Goal: Task Accomplishment & Management: Use online tool/utility

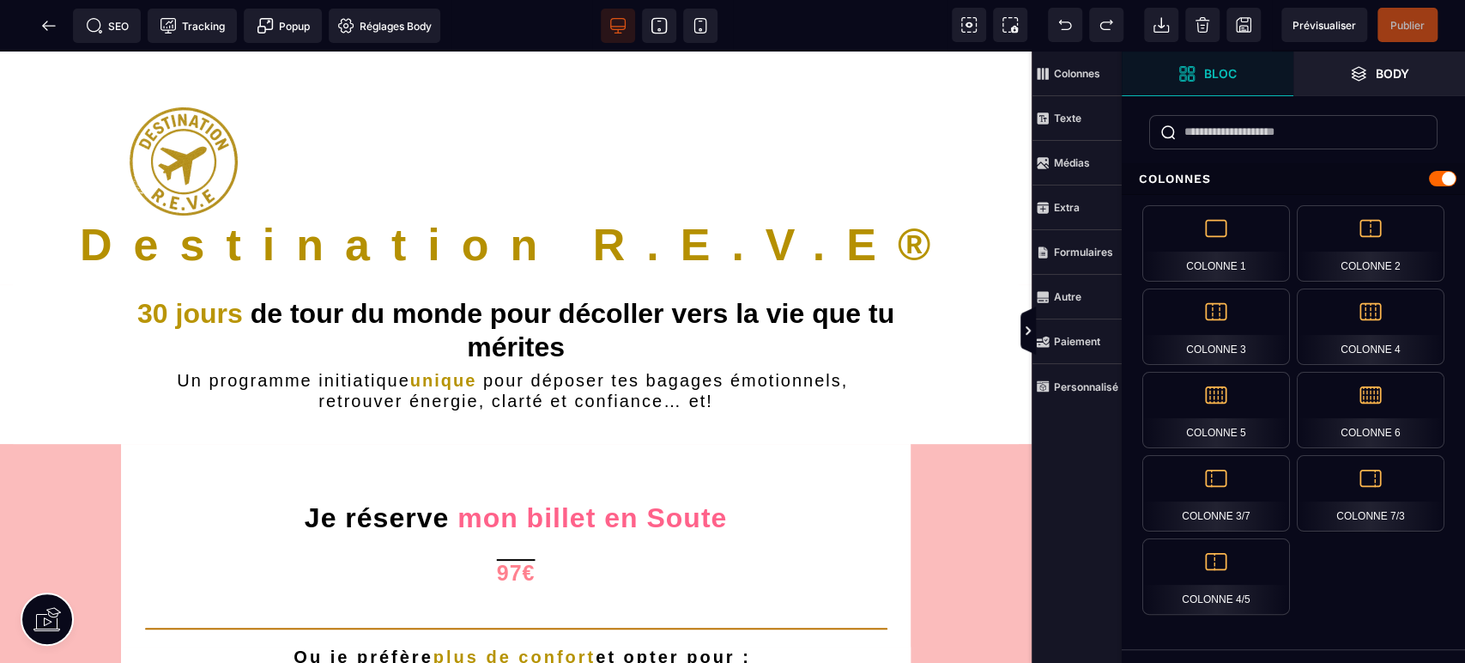
click at [117, 26] on span "SEO" at bounding box center [107, 25] width 43 height 17
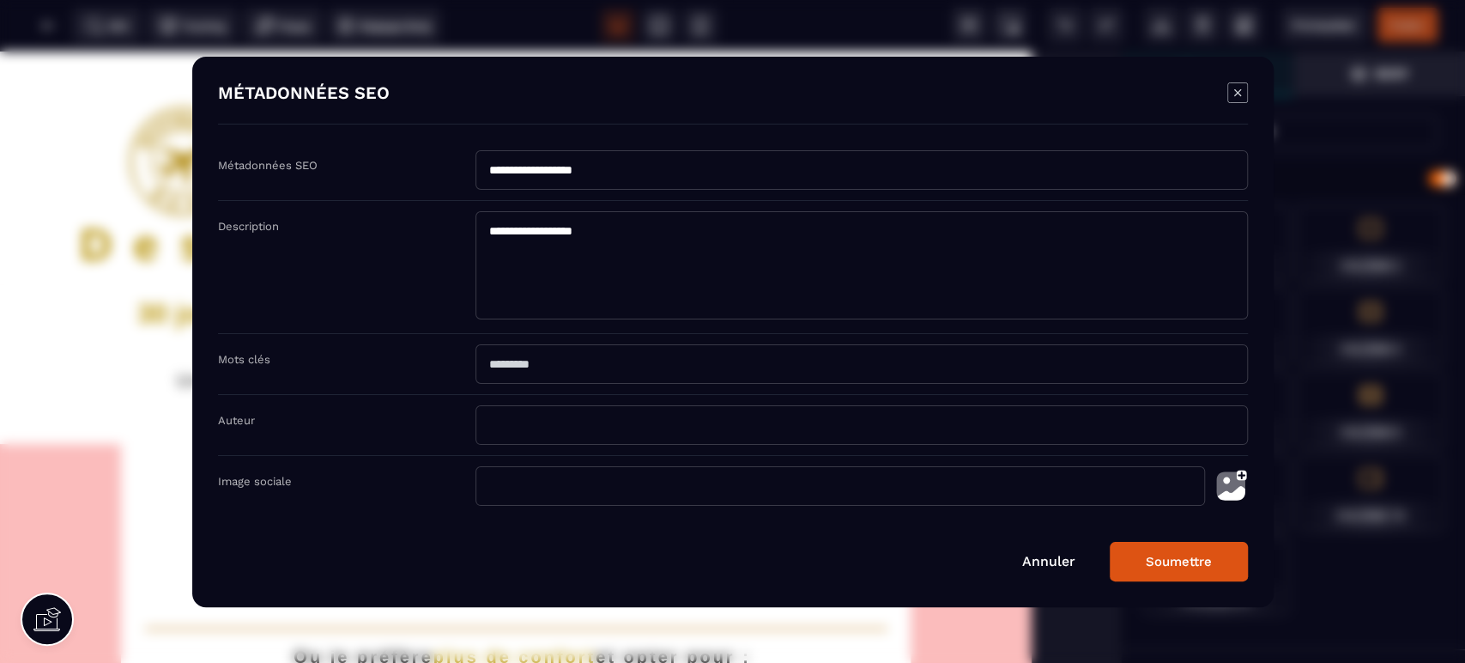
drag, startPoint x: 625, startPoint y: 170, endPoint x: 470, endPoint y: 183, distance: 155.0
click at [470, 183] on div "**********" at bounding box center [733, 175] width 1030 height 51
click at [1232, 96] on icon "Modal window" at bounding box center [1237, 92] width 21 height 21
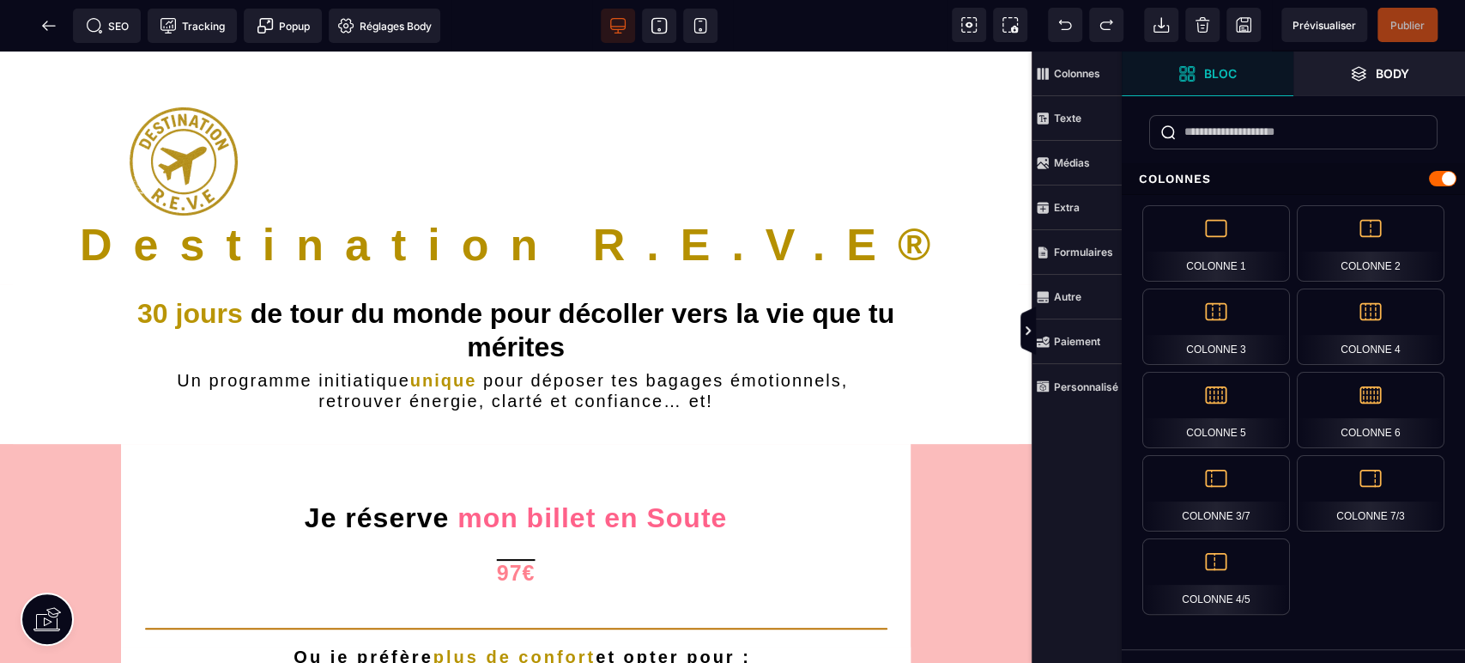
click at [49, 28] on icon at bounding box center [48, 25] width 17 height 17
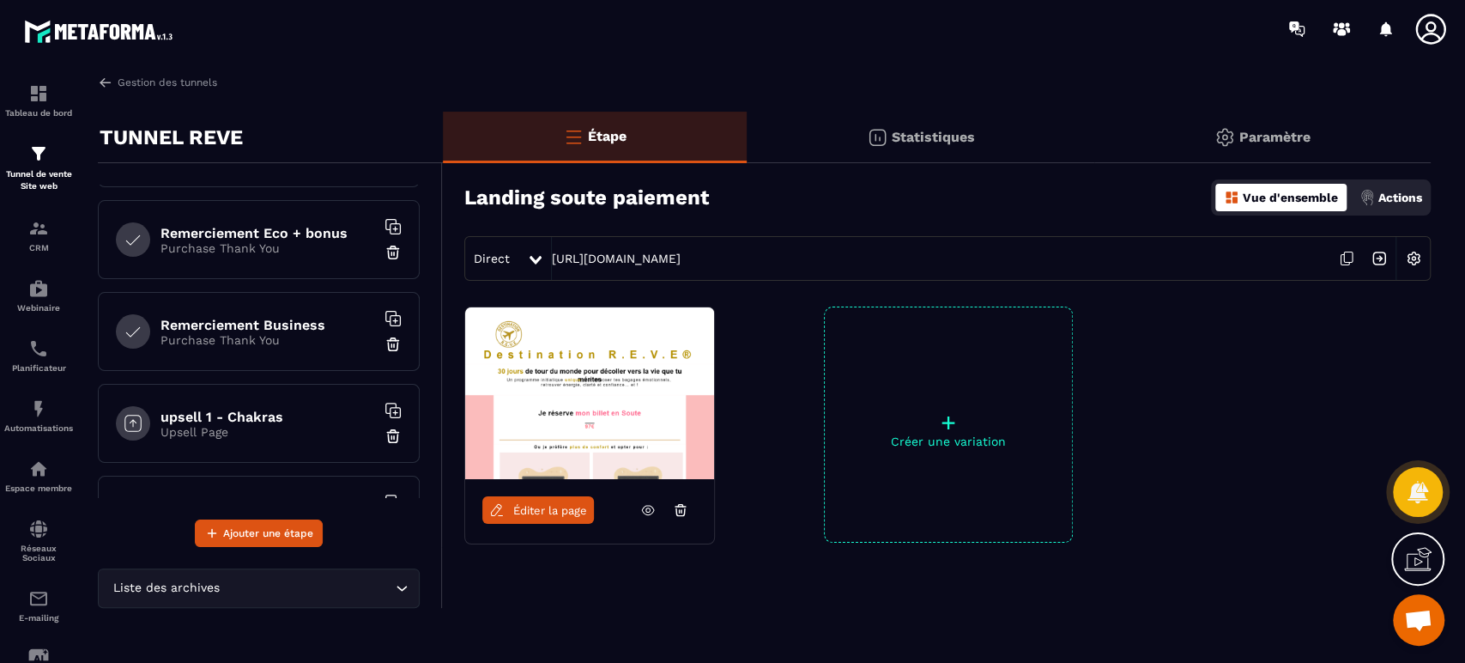
scroll to position [572, 0]
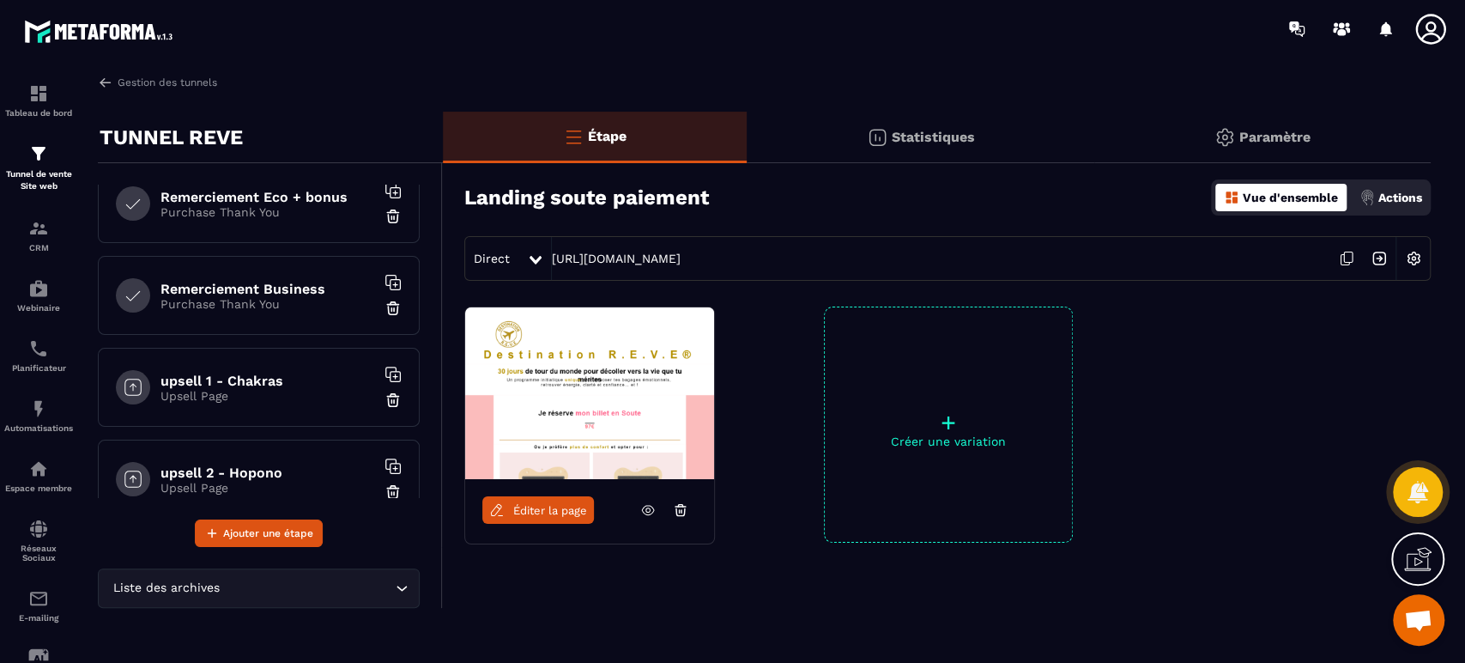
click at [294, 189] on h6 "Remerciement Eco + bonus" at bounding box center [268, 197] width 215 height 16
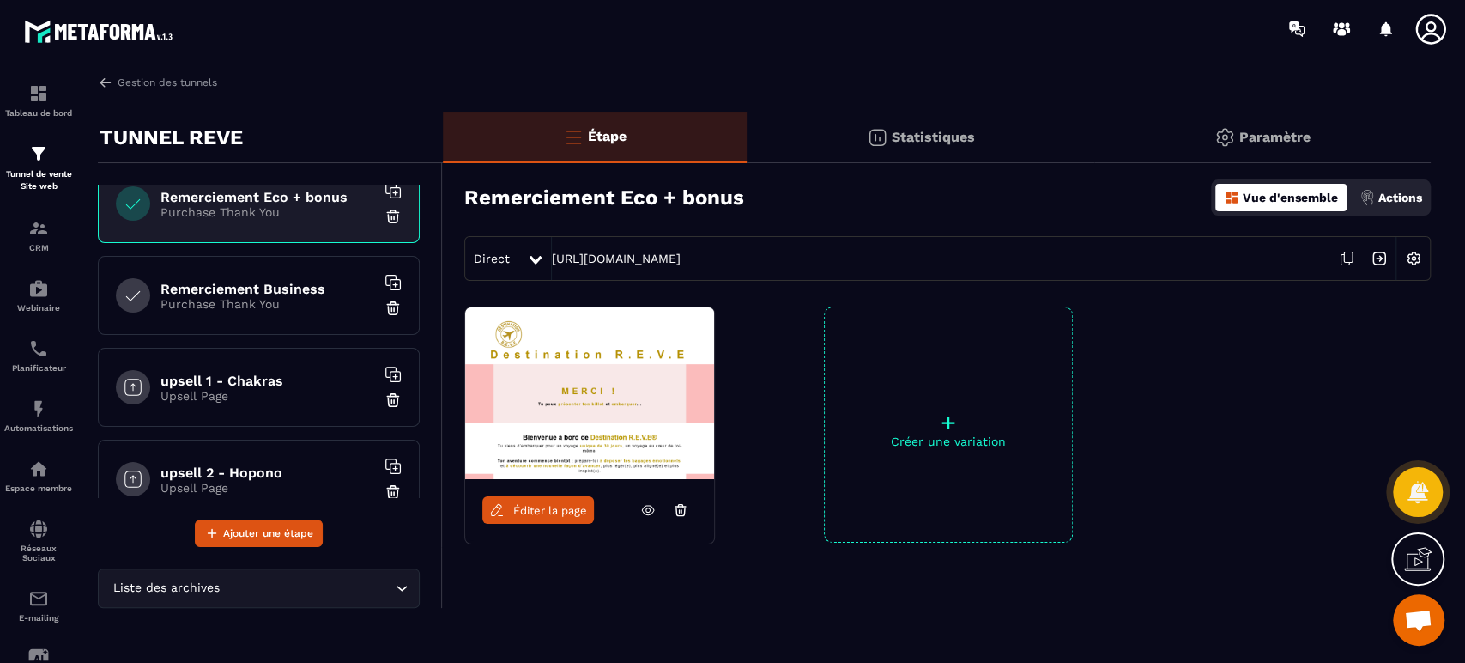
click at [560, 513] on span "Éditer la page" at bounding box center [550, 510] width 74 height 13
